Goal: Information Seeking & Learning: Check status

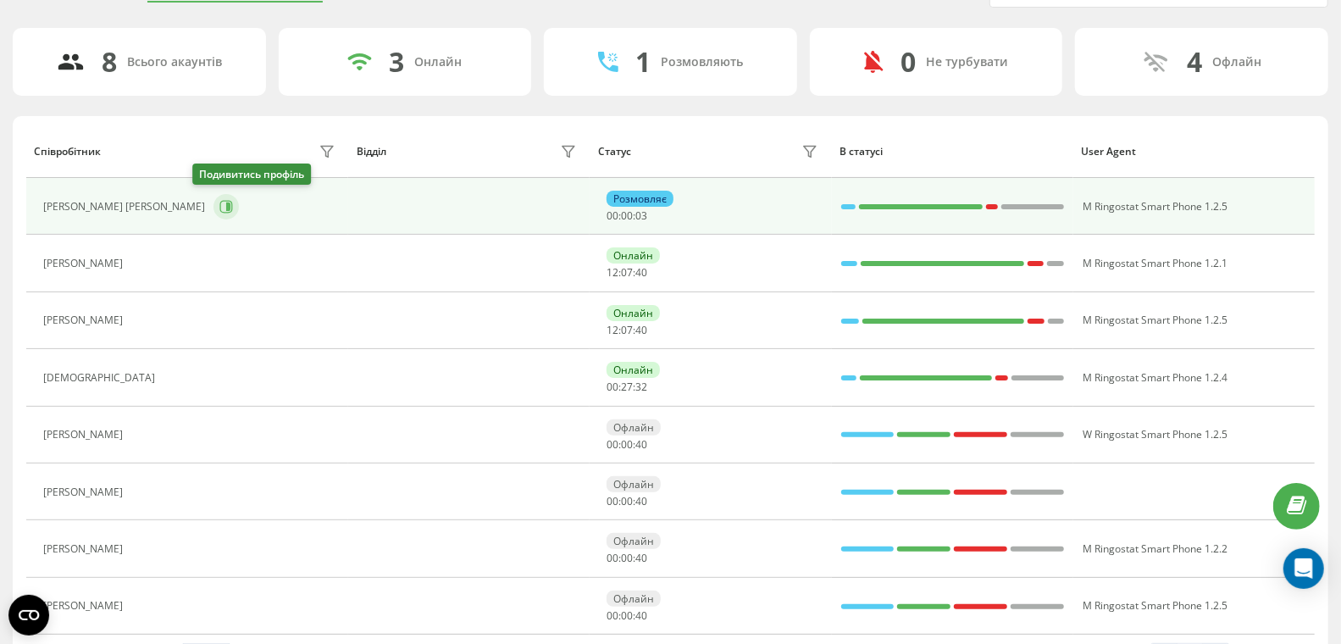
click at [226, 202] on icon at bounding box center [228, 206] width 4 height 8
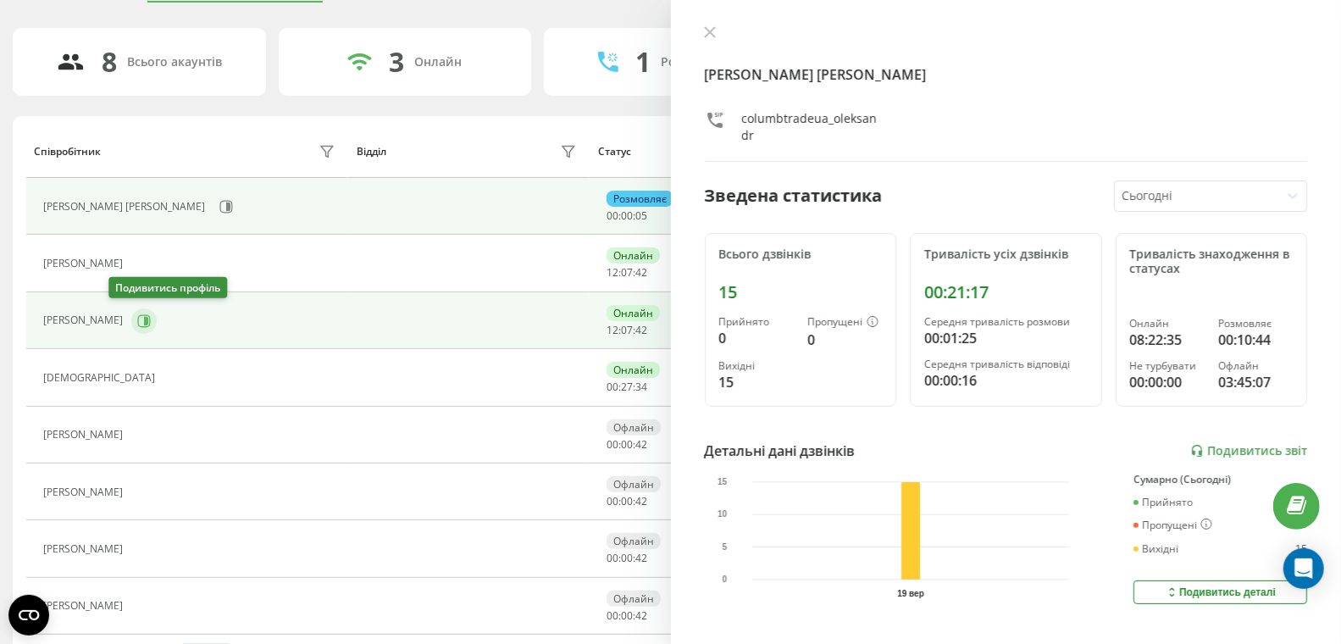
click at [144, 319] on icon at bounding box center [146, 320] width 4 height 8
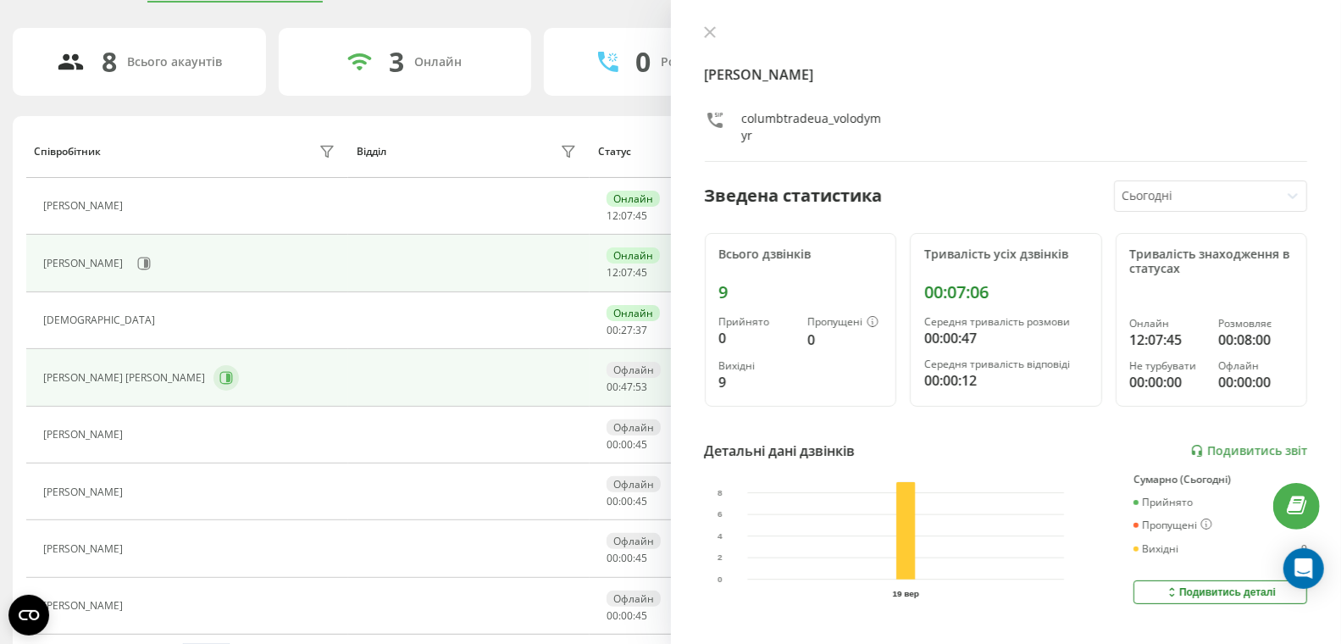
click at [219, 374] on icon at bounding box center [226, 378] width 14 height 14
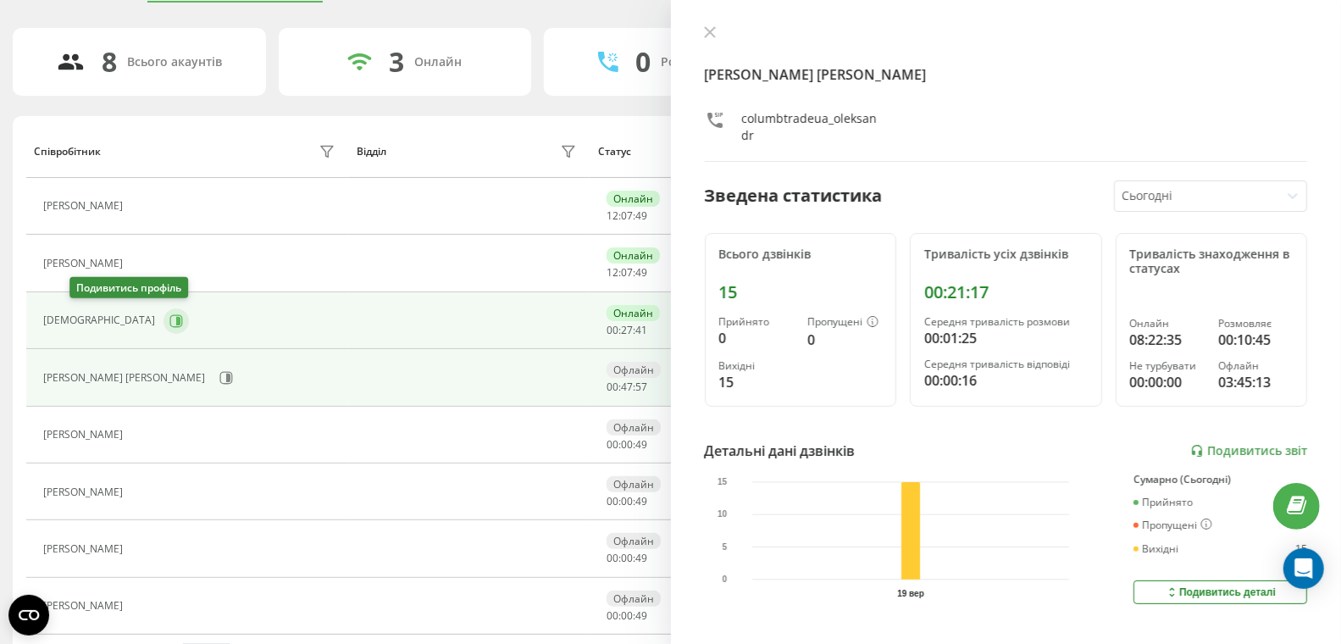
click at [169, 316] on icon at bounding box center [176, 321] width 14 height 14
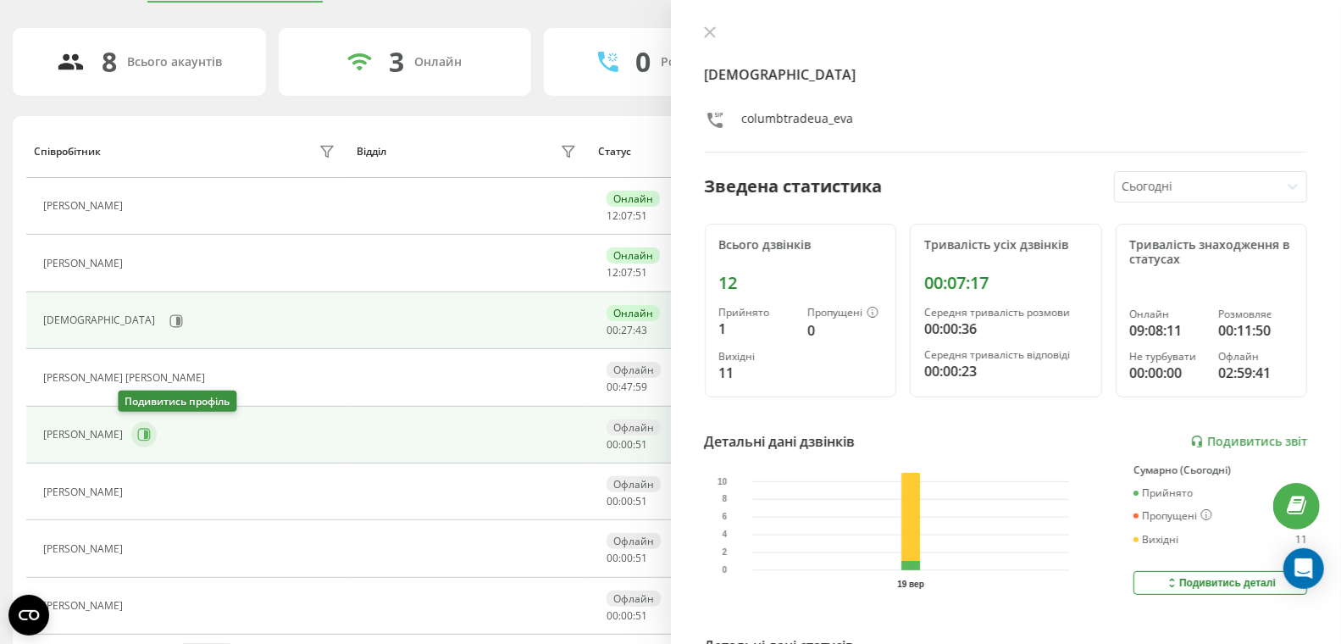
click at [137, 434] on button at bounding box center [143, 434] width 25 height 25
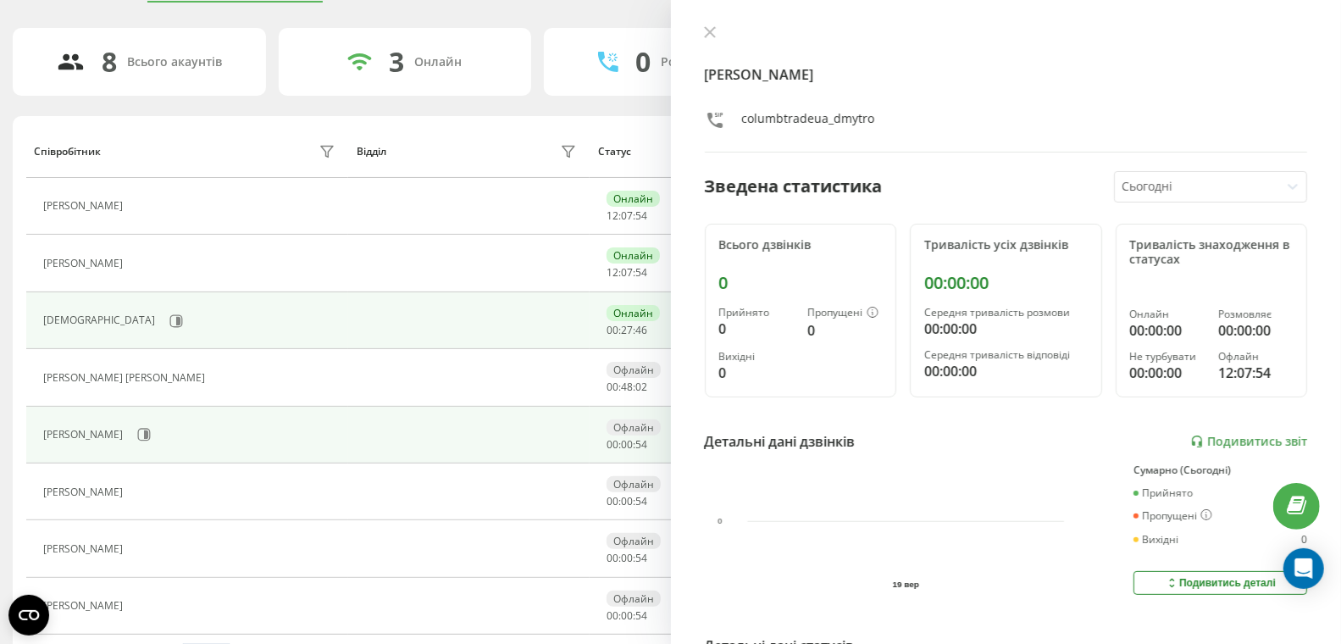
click at [93, 309] on div "Єва" at bounding box center [191, 321] width 296 height 29
click at [169, 318] on icon at bounding box center [176, 321] width 14 height 14
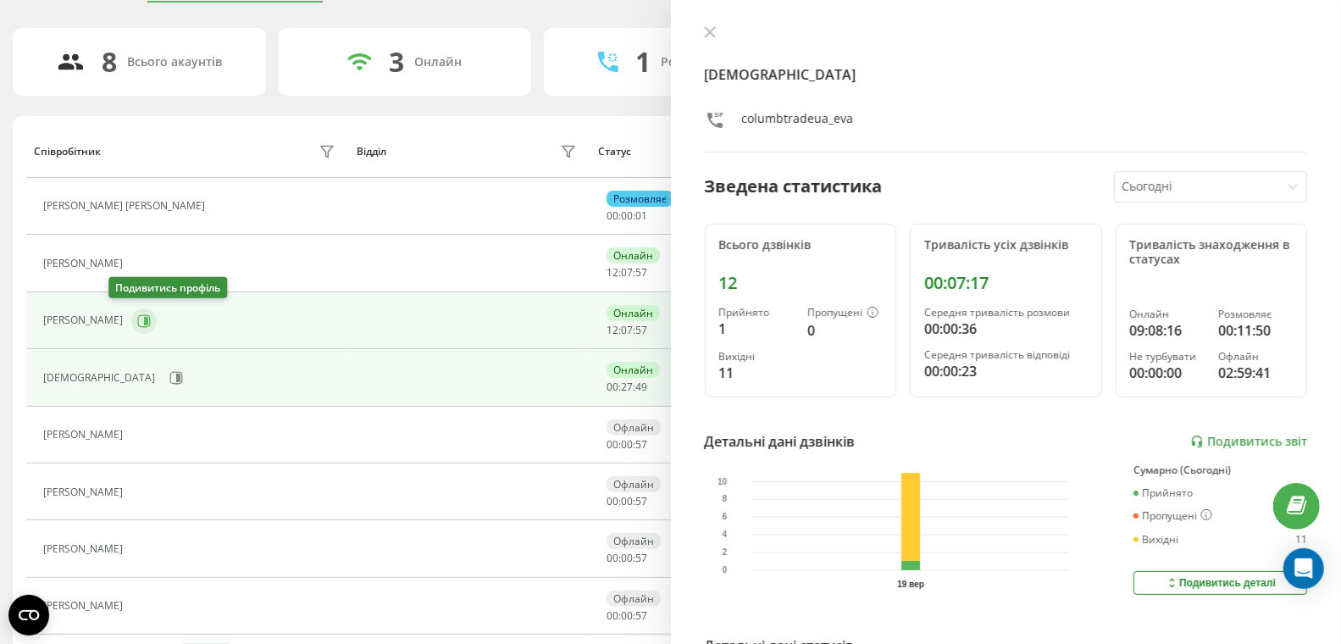
click at [131, 314] on button at bounding box center [143, 320] width 25 height 25
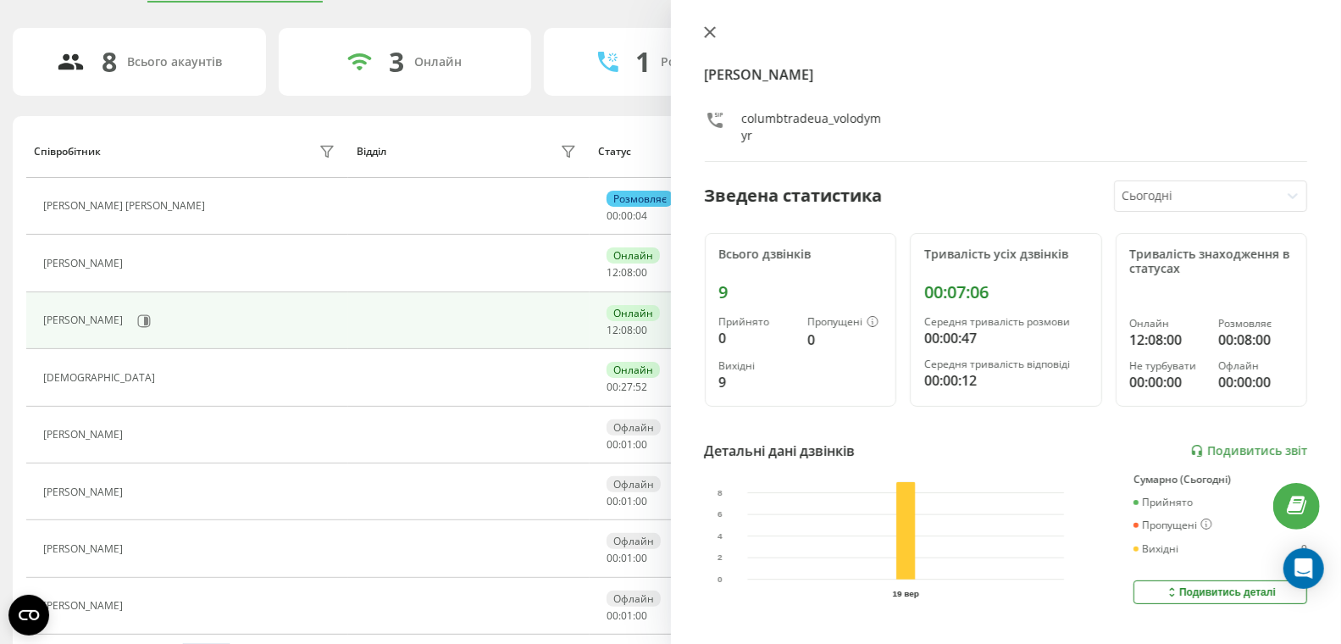
click at [709, 33] on icon at bounding box center [709, 32] width 10 height 10
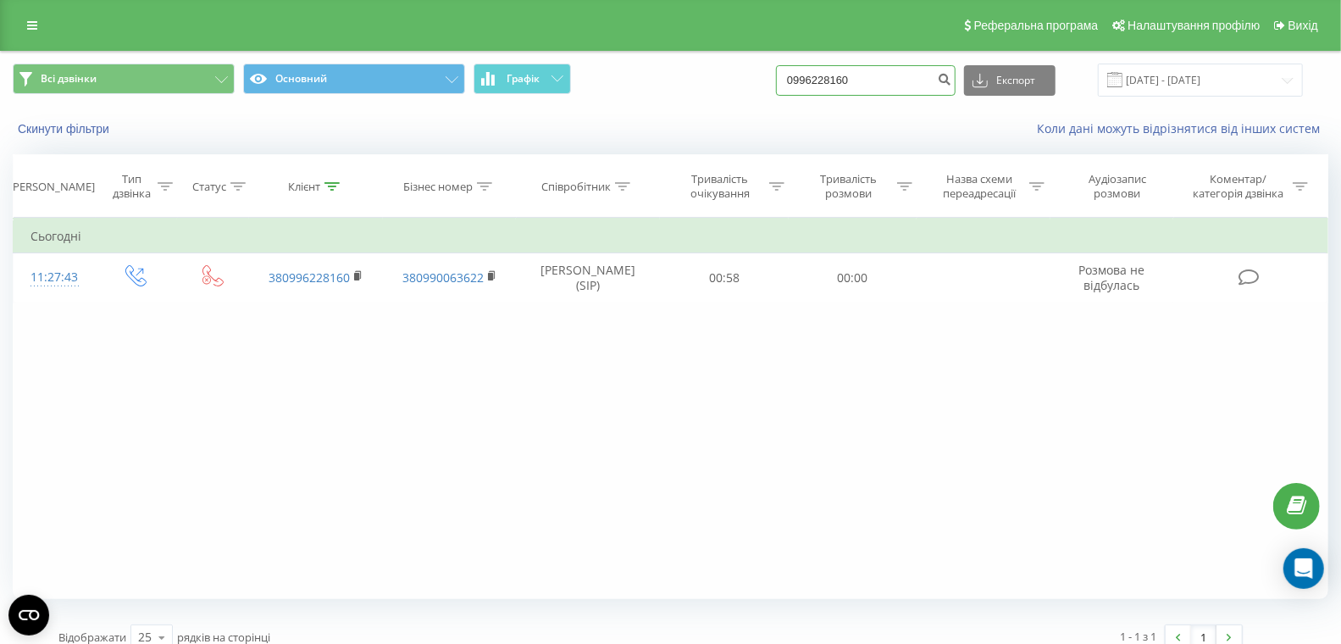
drag, startPoint x: 908, startPoint y: 86, endPoint x: 786, endPoint y: 69, distance: 123.0
click at [786, 69] on div "Всі дзвінки Основний Графік 0996228160 Експорт .csv .xls .xlsx 19.06.2025 - 19.…" at bounding box center [671, 80] width 1316 height 33
paste input "86718502"
type input "0986718502"
click at [951, 81] on icon "submit" at bounding box center [944, 77] width 14 height 10
